Goal: Information Seeking & Learning: Learn about a topic

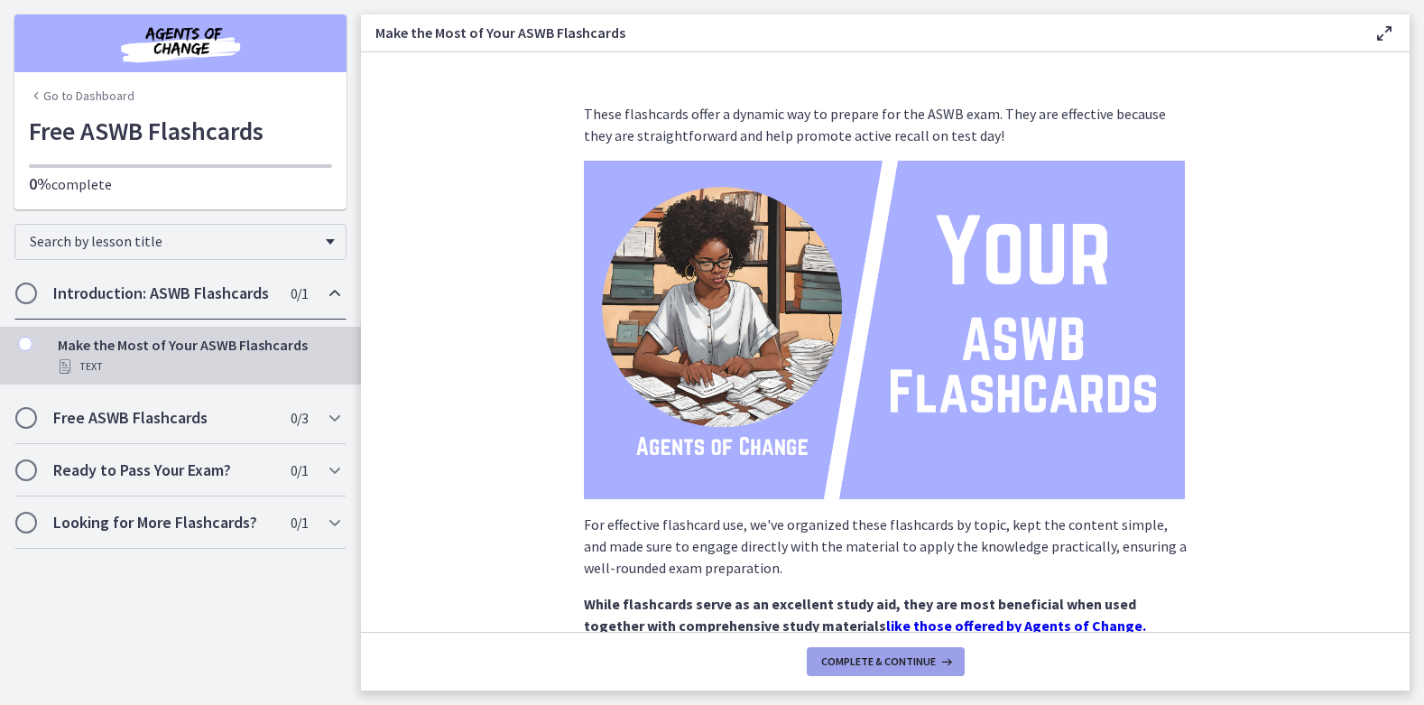
click at [878, 665] on span "Complete & continue" at bounding box center [878, 661] width 115 height 14
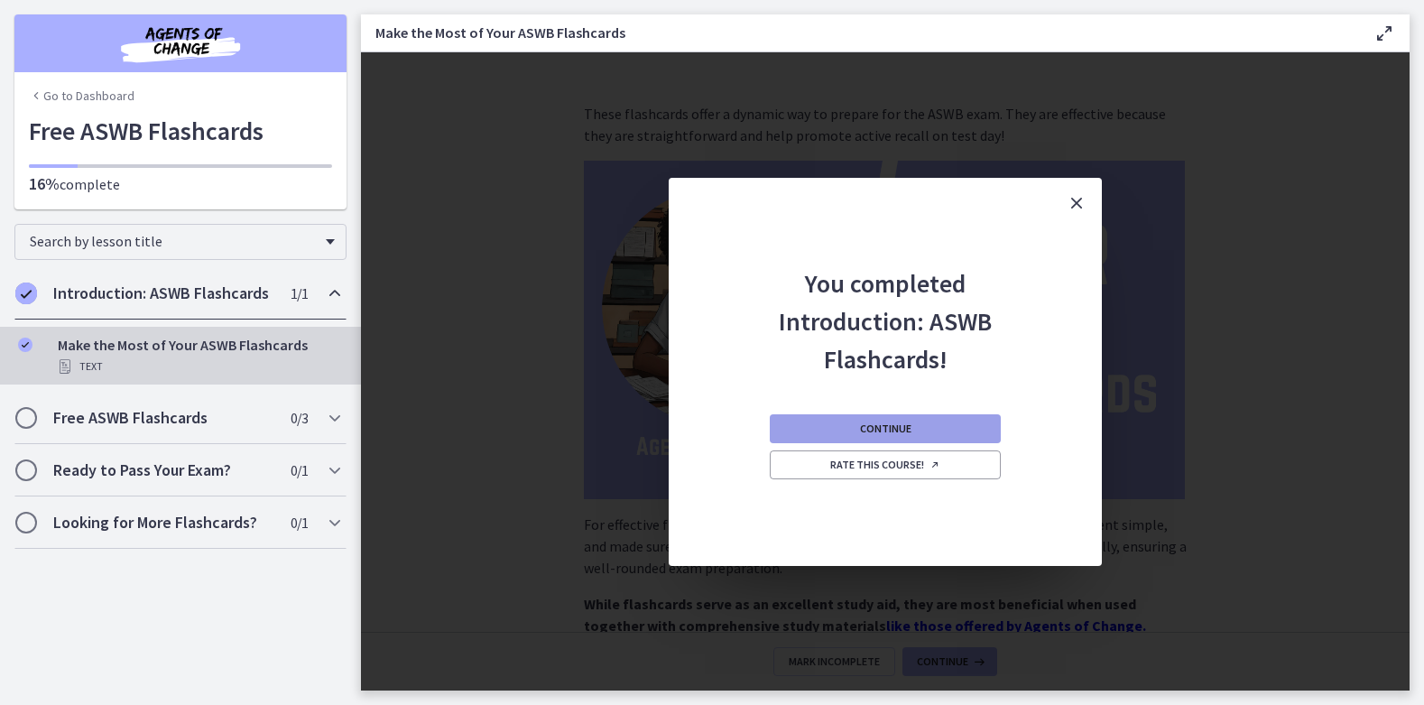
click at [796, 430] on button "Continue" at bounding box center [885, 428] width 231 height 29
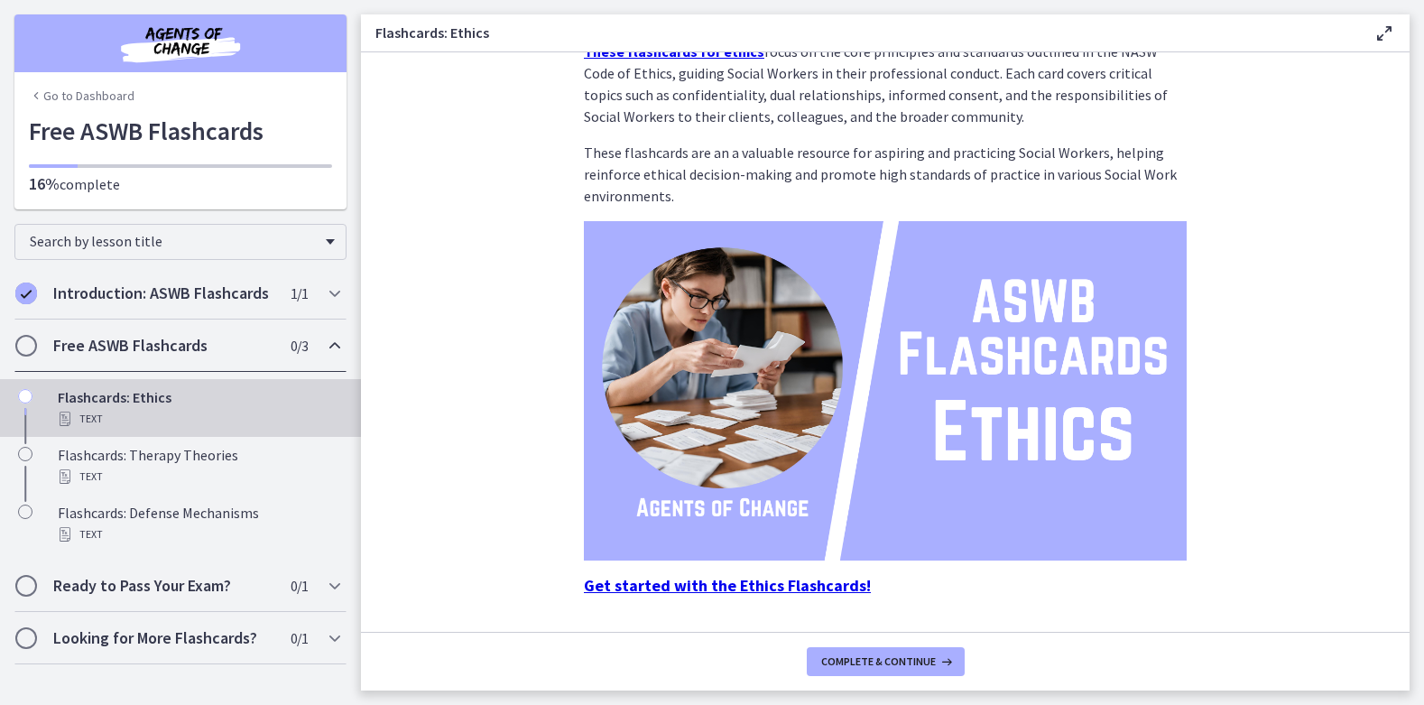
scroll to position [60, 0]
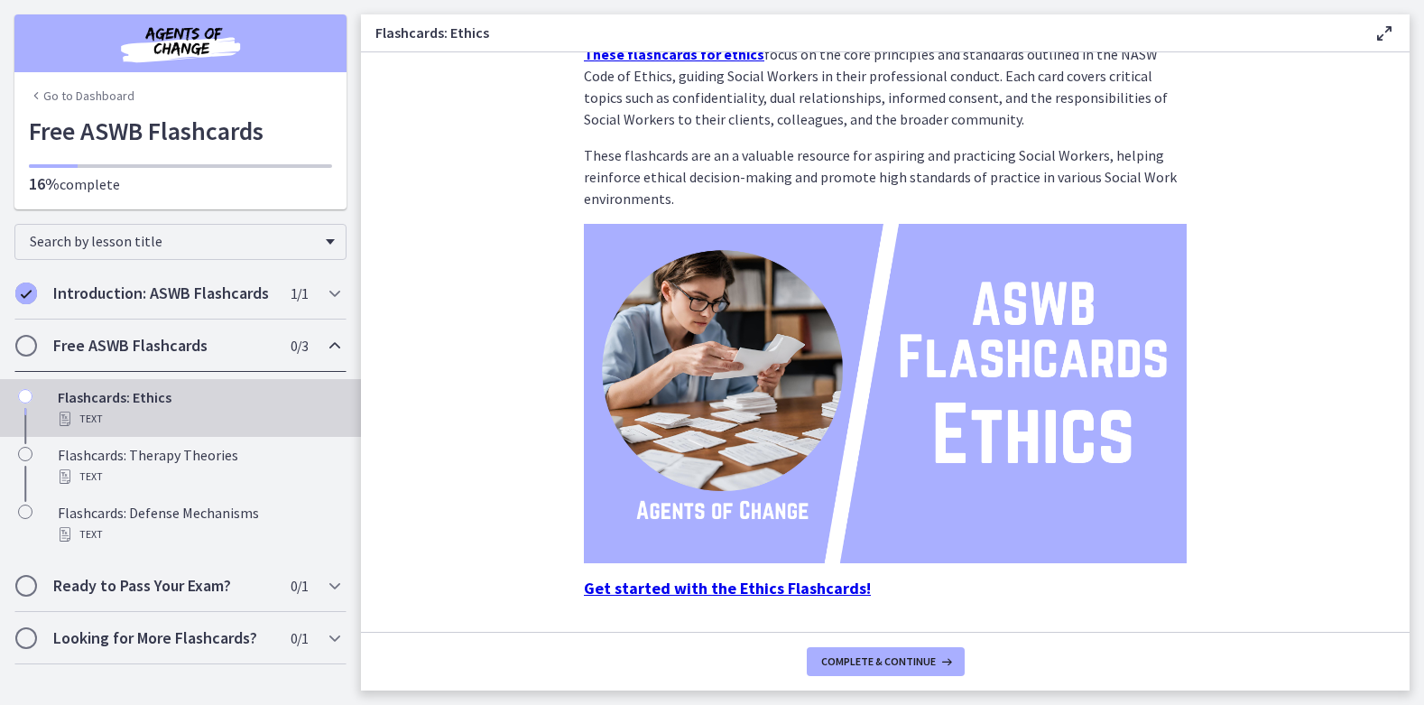
click at [51, 95] on link "Go to Dashboard" at bounding box center [82, 96] width 106 height 18
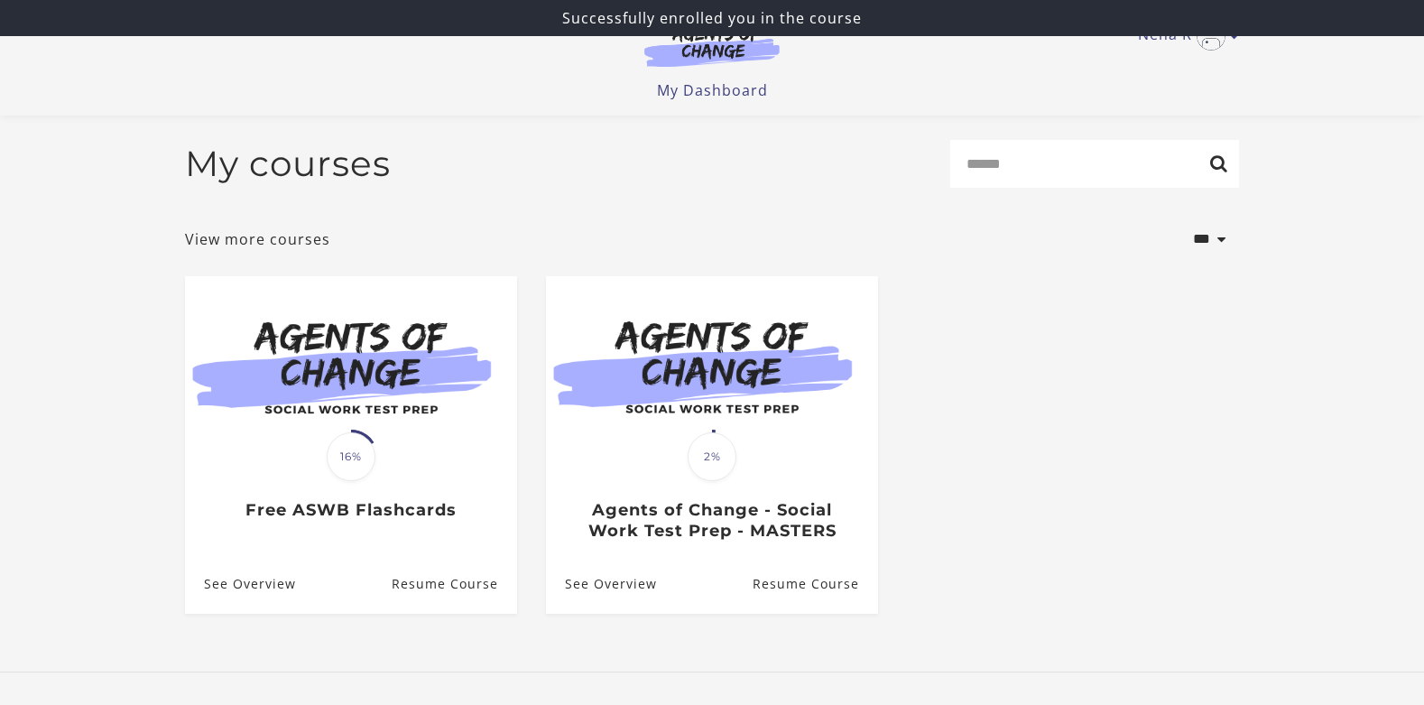
scroll to position [102, 0]
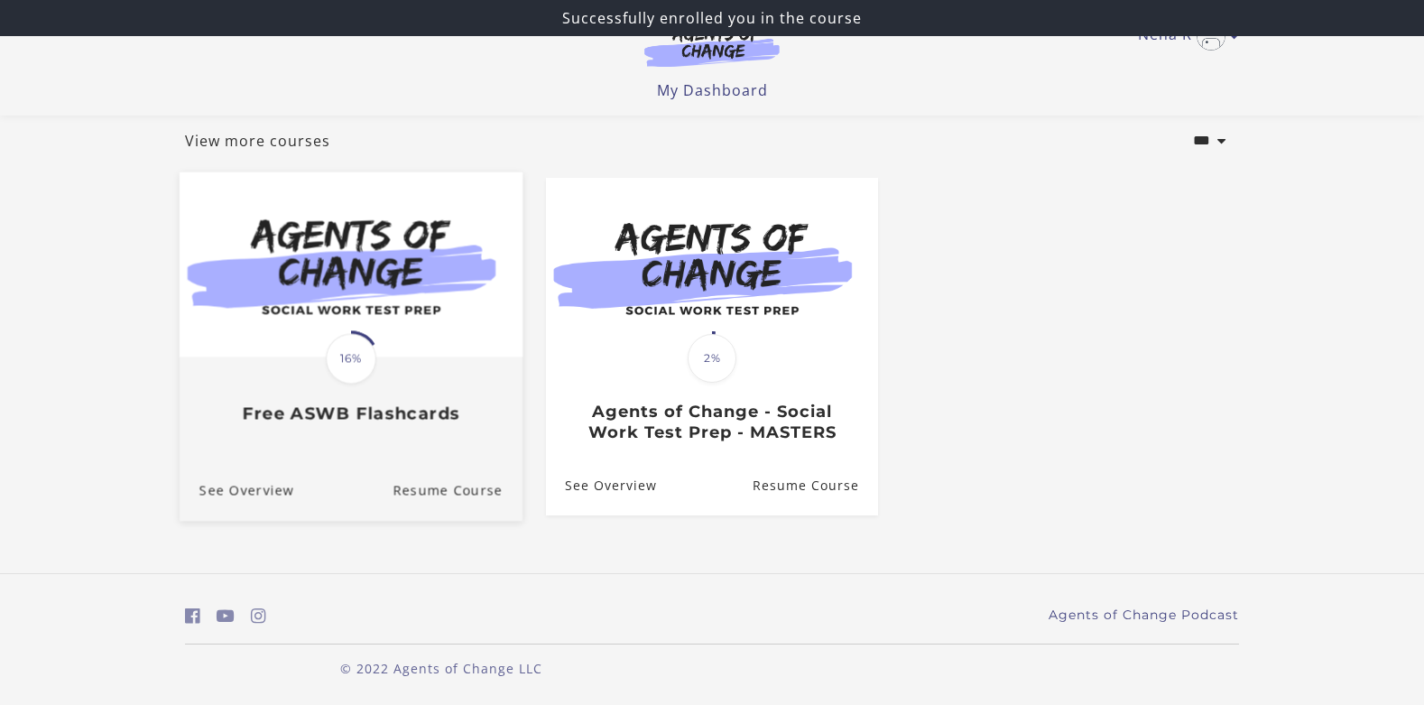
click at [289, 430] on link "Translation missing: en.liquid.partials.dashboard_course_card.progress_descript…" at bounding box center [351, 305] width 343 height 267
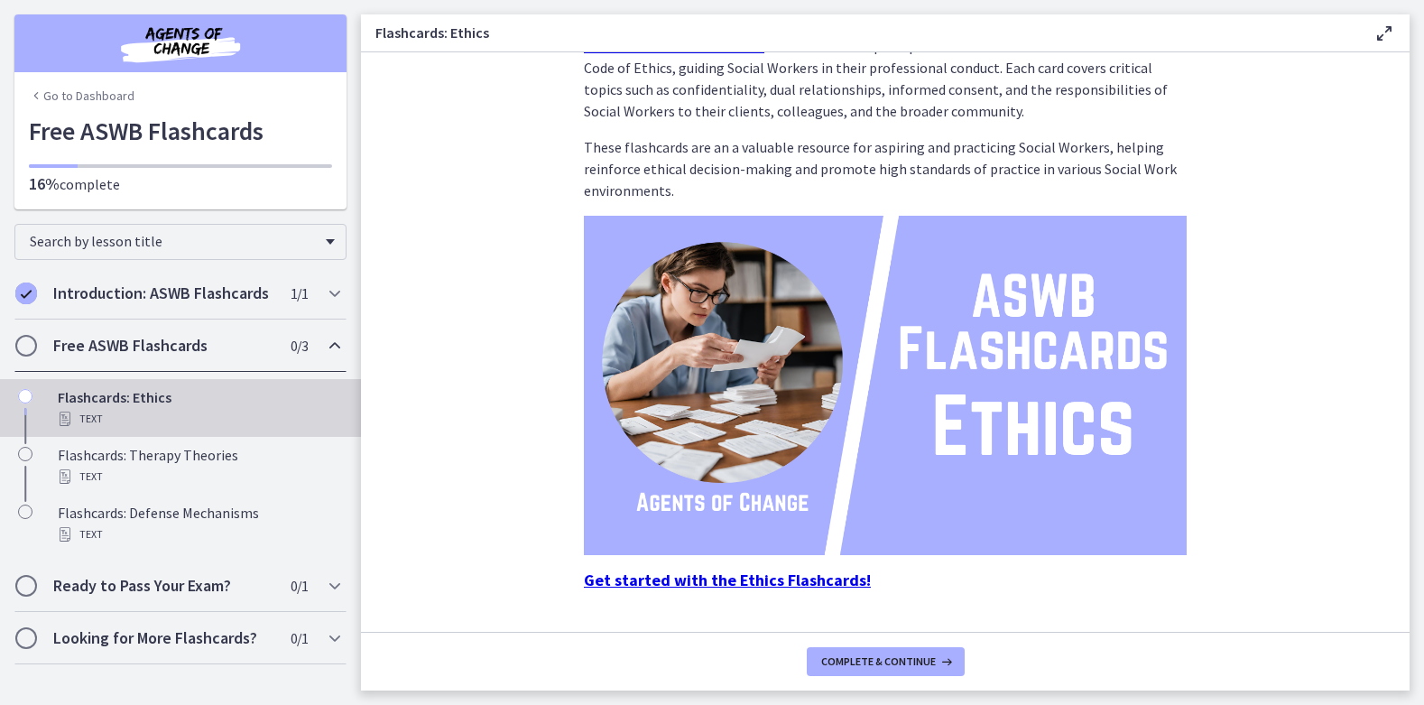
scroll to position [114, 0]
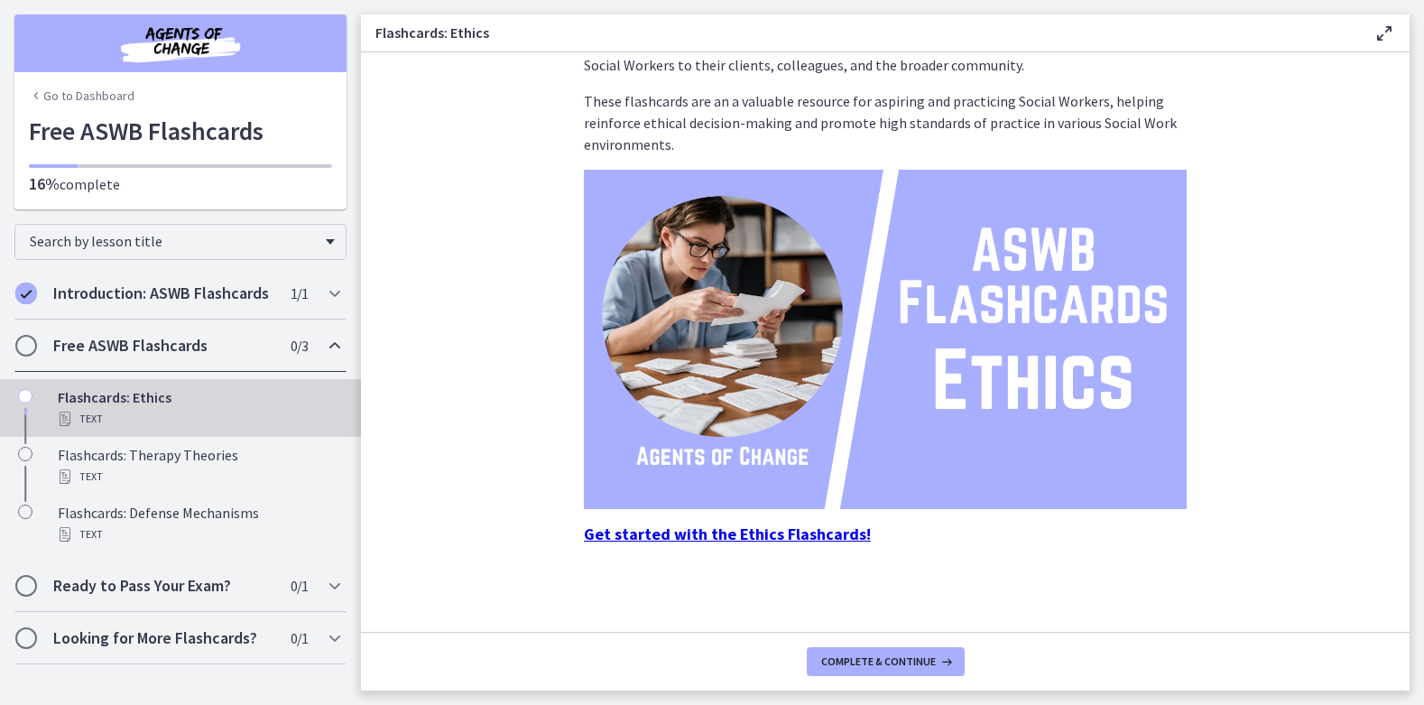
click at [814, 448] on img at bounding box center [885, 339] width 603 height 339
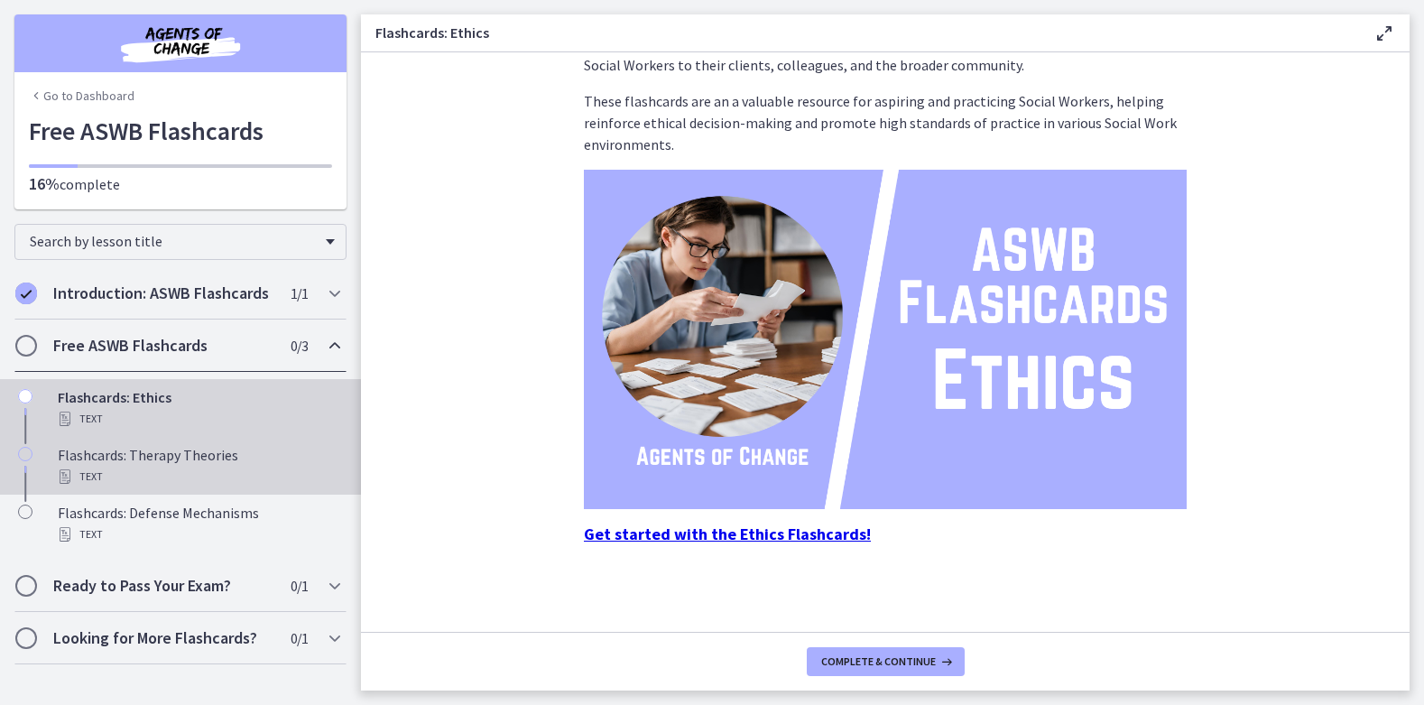
click at [138, 475] on div "Text" at bounding box center [199, 477] width 282 height 22
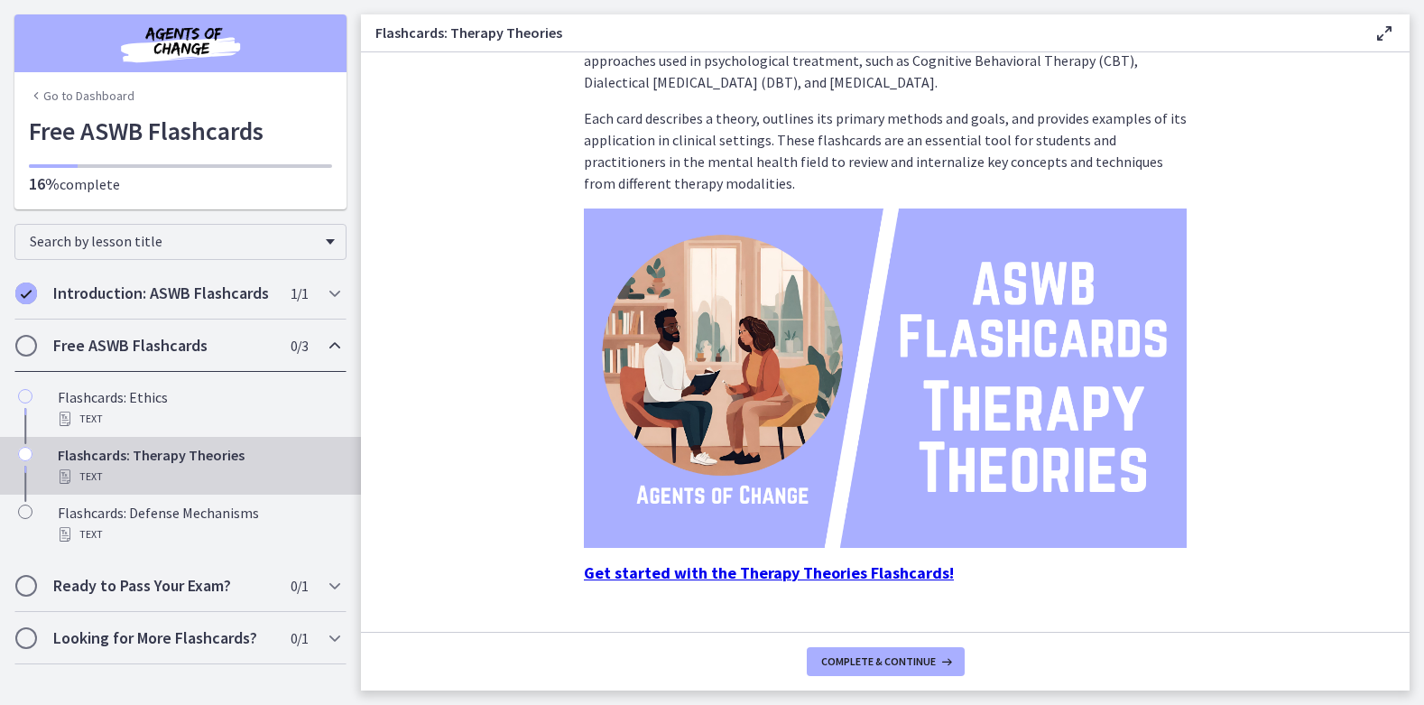
scroll to position [90, 0]
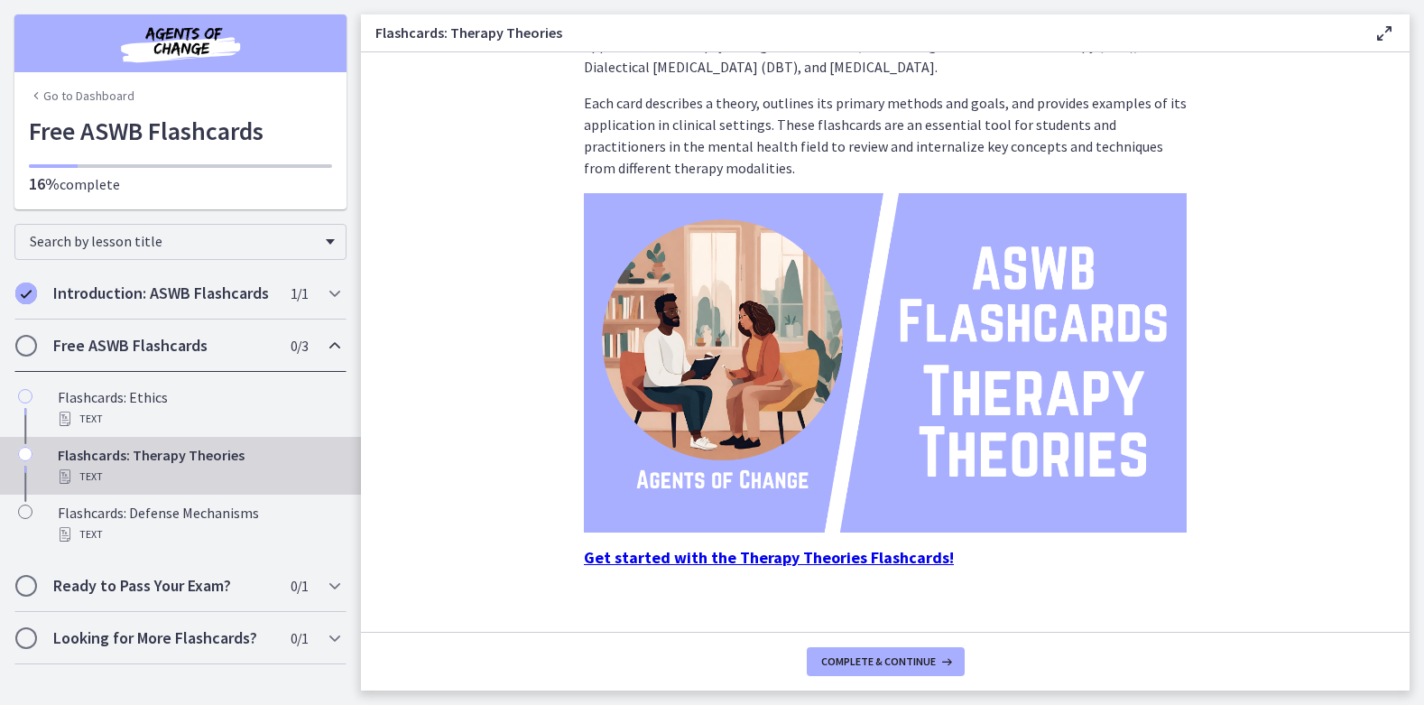
click at [683, 563] on strong "Get started with the Therapy Theories Flashcards!" at bounding box center [769, 557] width 370 height 21
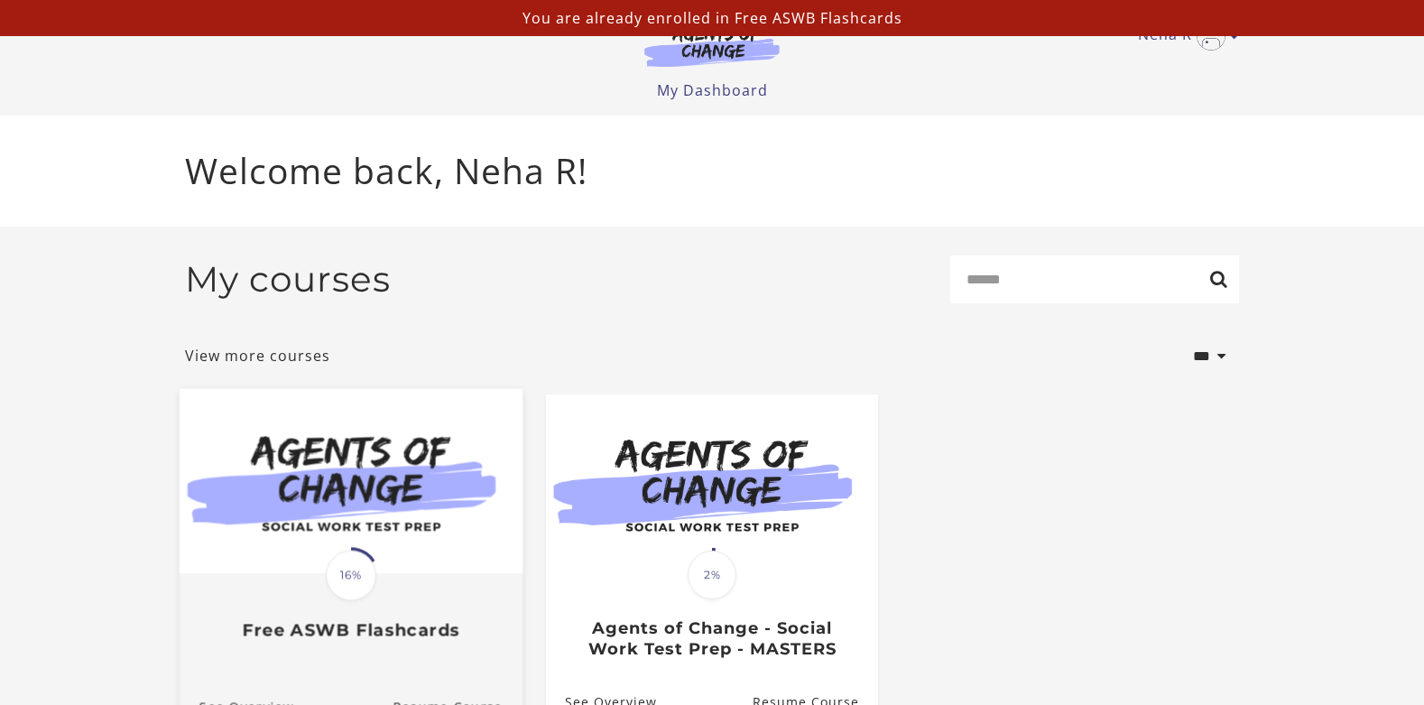
click at [426, 562] on img at bounding box center [351, 481] width 343 height 185
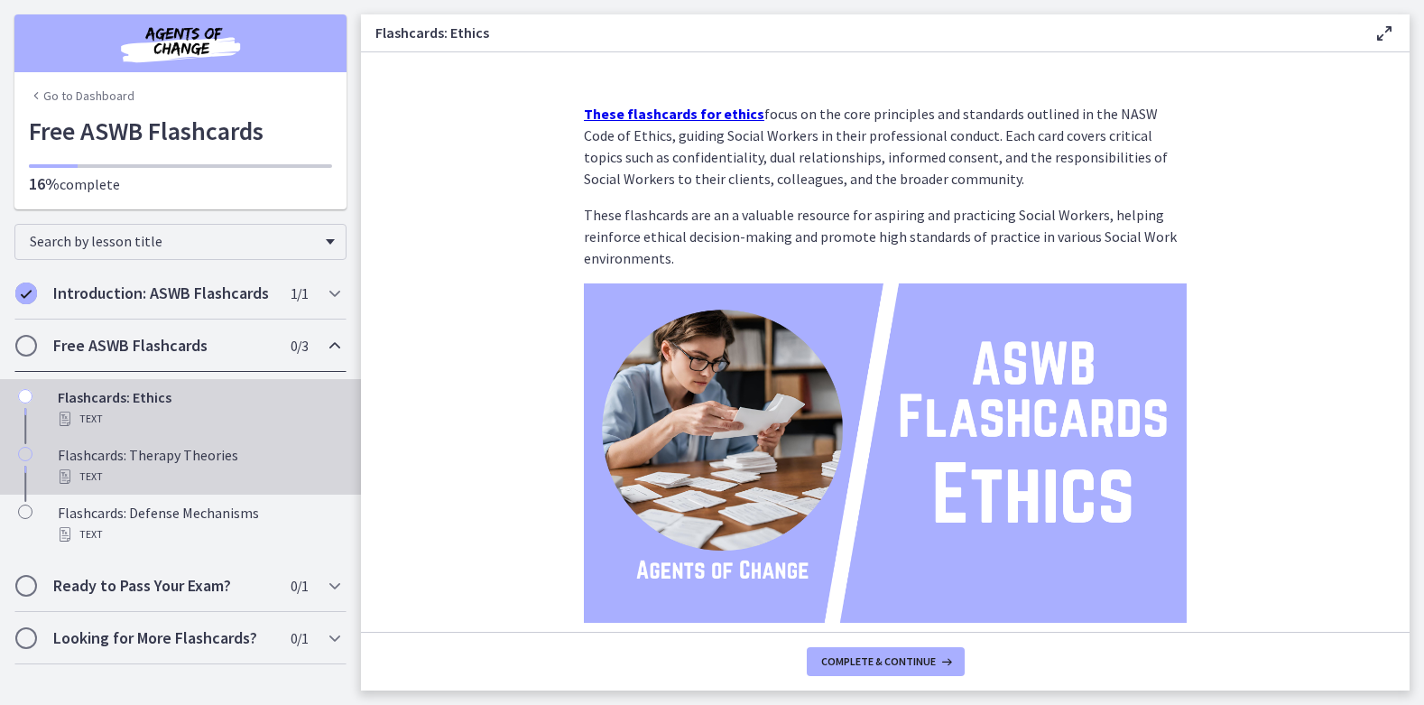
click at [215, 458] on div "Flashcards: Therapy Theories Text" at bounding box center [199, 465] width 282 height 43
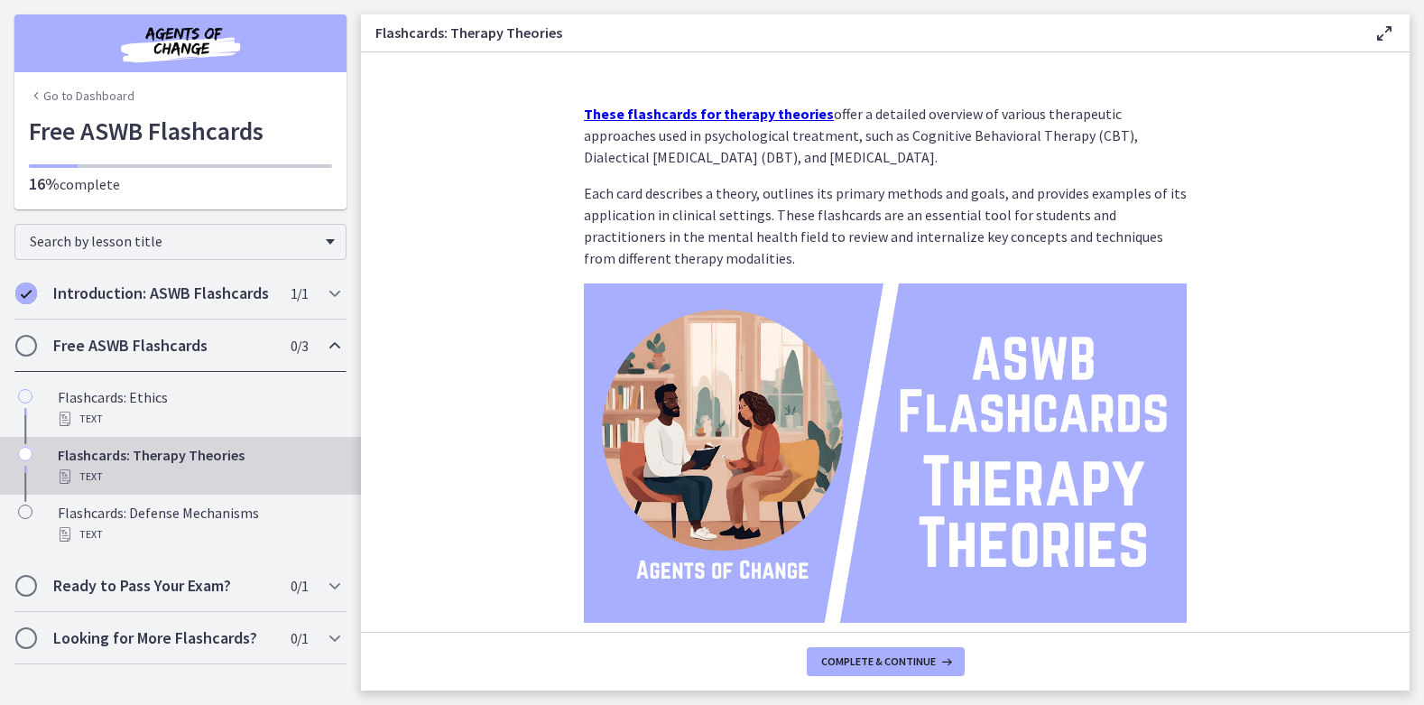
scroll to position [114, 0]
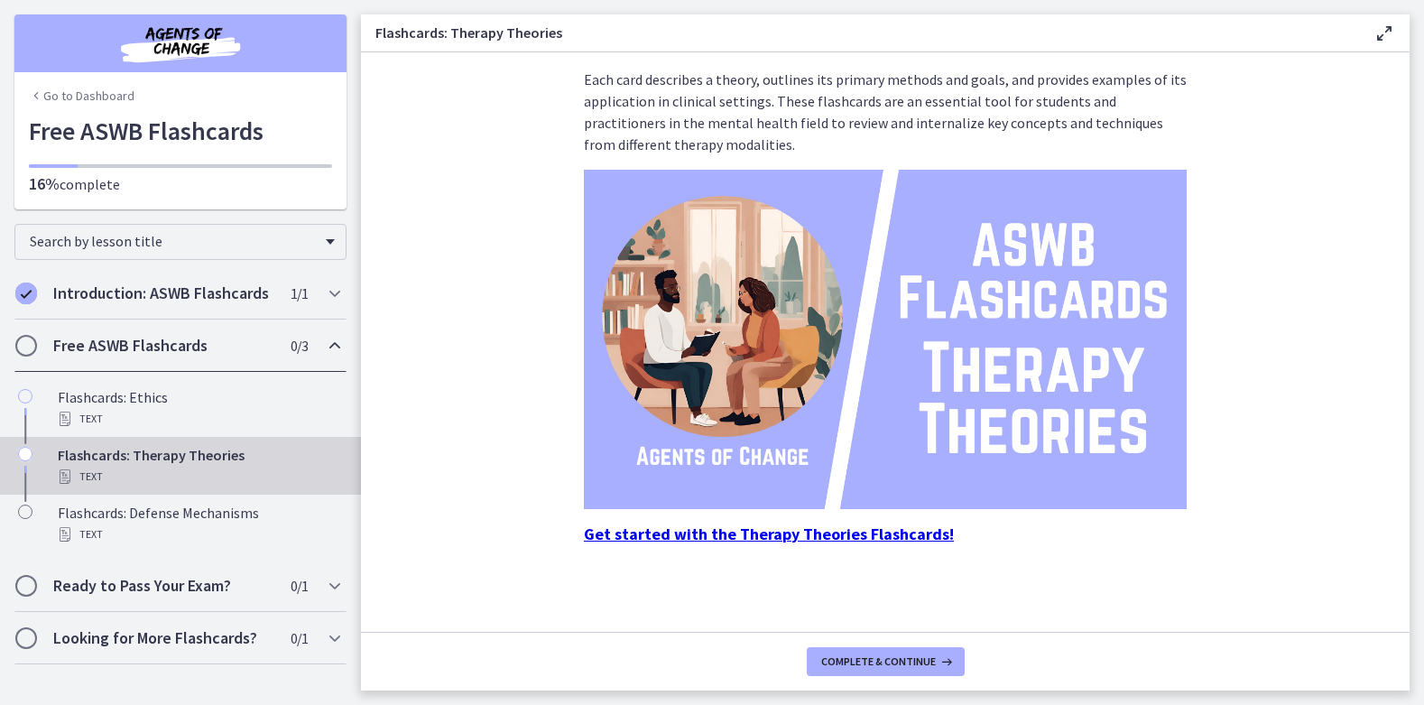
click at [717, 530] on strong "Get started with the Therapy Theories Flashcards!" at bounding box center [769, 533] width 370 height 21
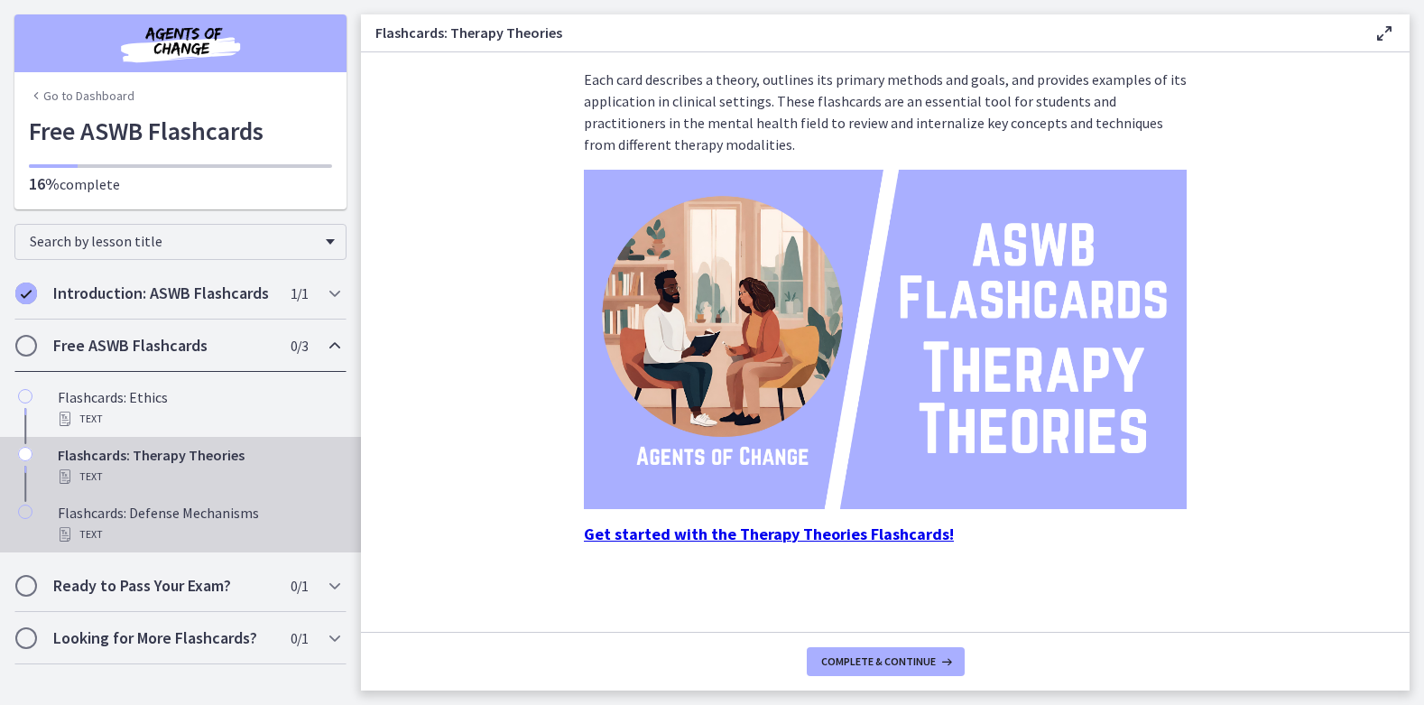
click at [257, 501] on link "Flashcards: Defense Mechanisms Text" at bounding box center [180, 524] width 361 height 58
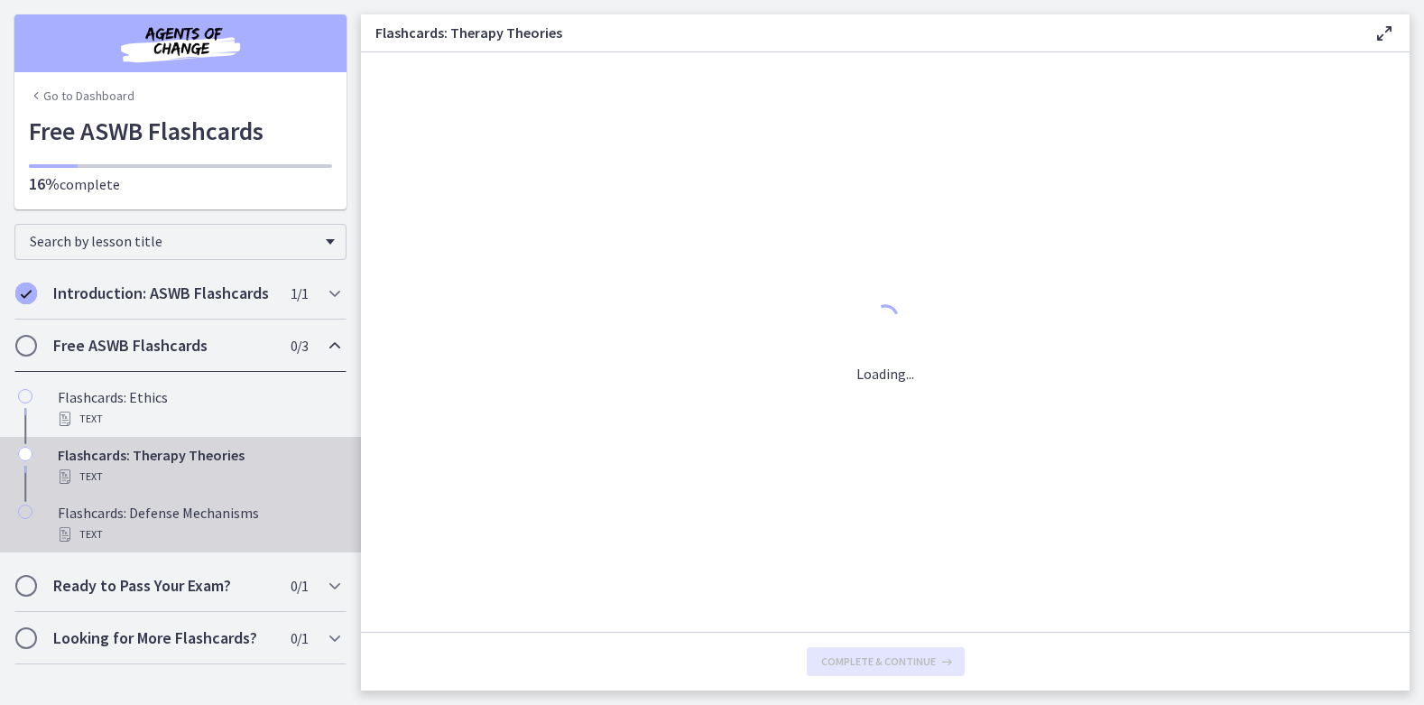
scroll to position [0, 0]
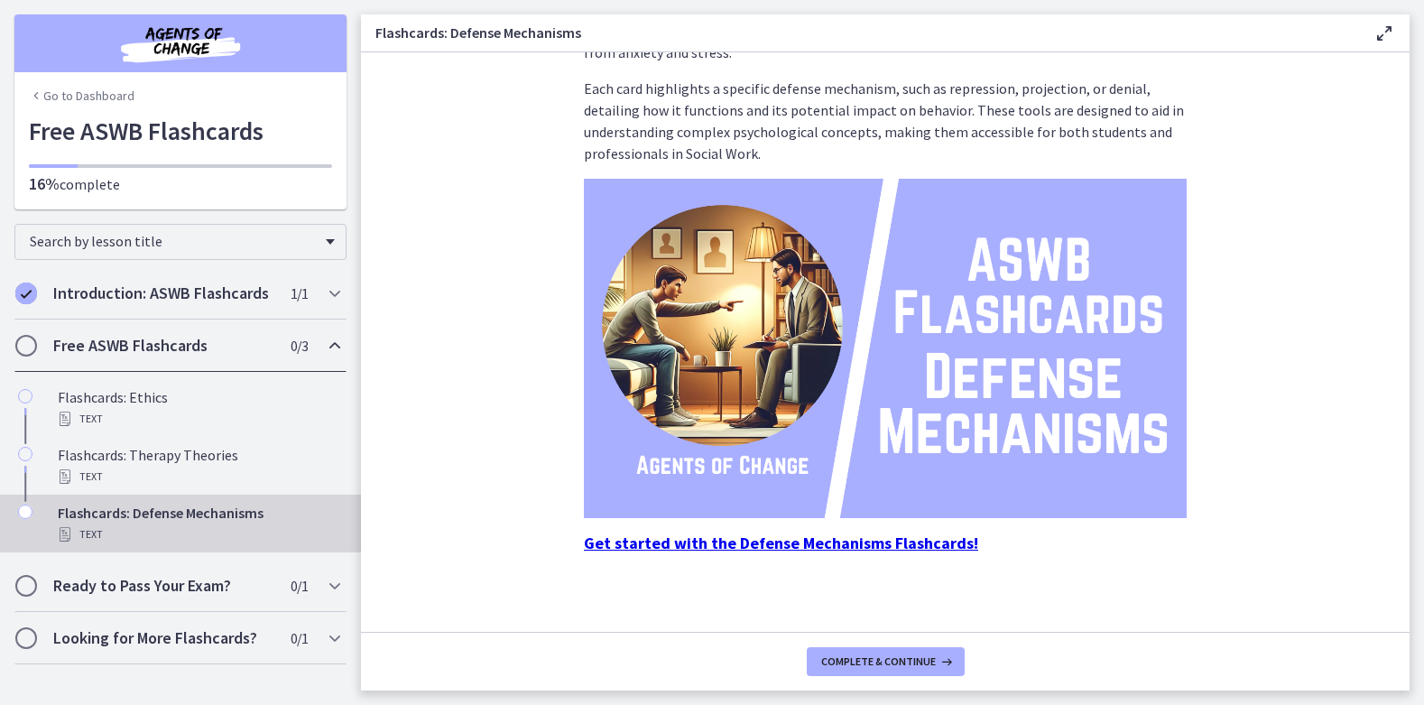
scroll to position [106, 0]
click at [715, 543] on strong "Get started with the Defense Mechanisms Flashcards!" at bounding box center [781, 542] width 394 height 21
